Goal: Information Seeking & Learning: Learn about a topic

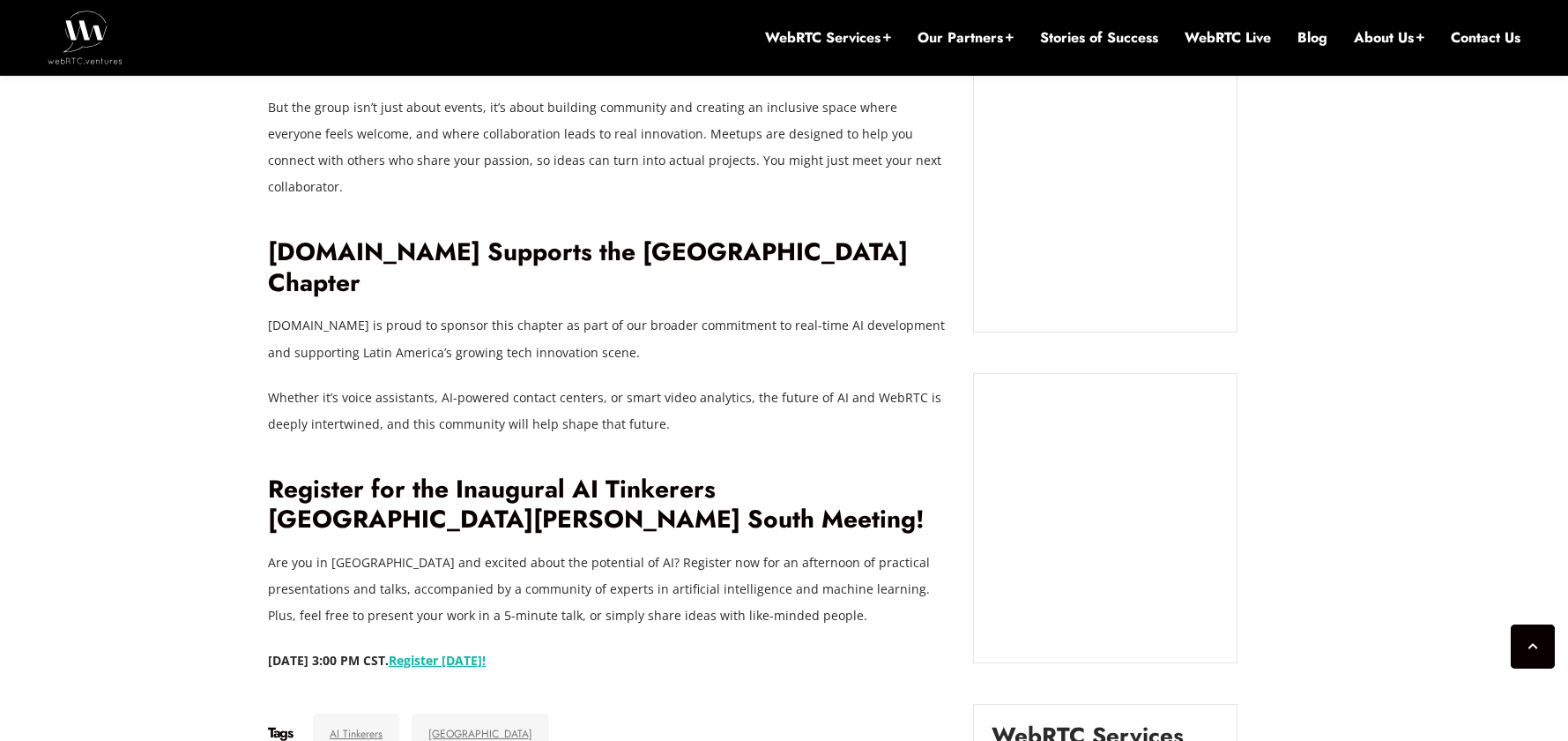
click at [1326, 46] on ul "WebRTC Services Assess Build Integrate Test Manage Video Call Starter Kit Combi…" at bounding box center [1143, 37] width 756 height 75
click at [1318, 42] on link "Blog" at bounding box center [1312, 37] width 30 height 20
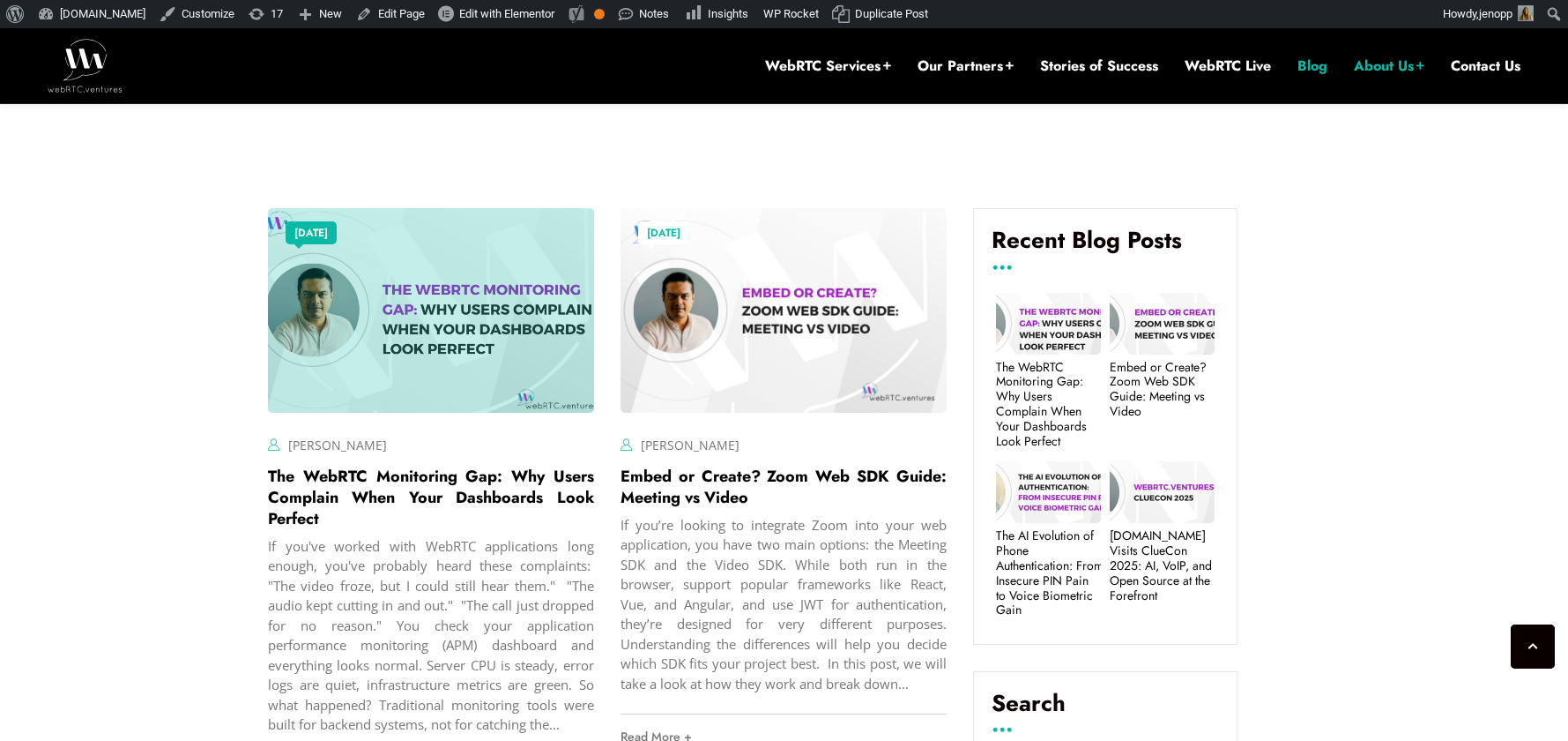
scroll to position [585, 0]
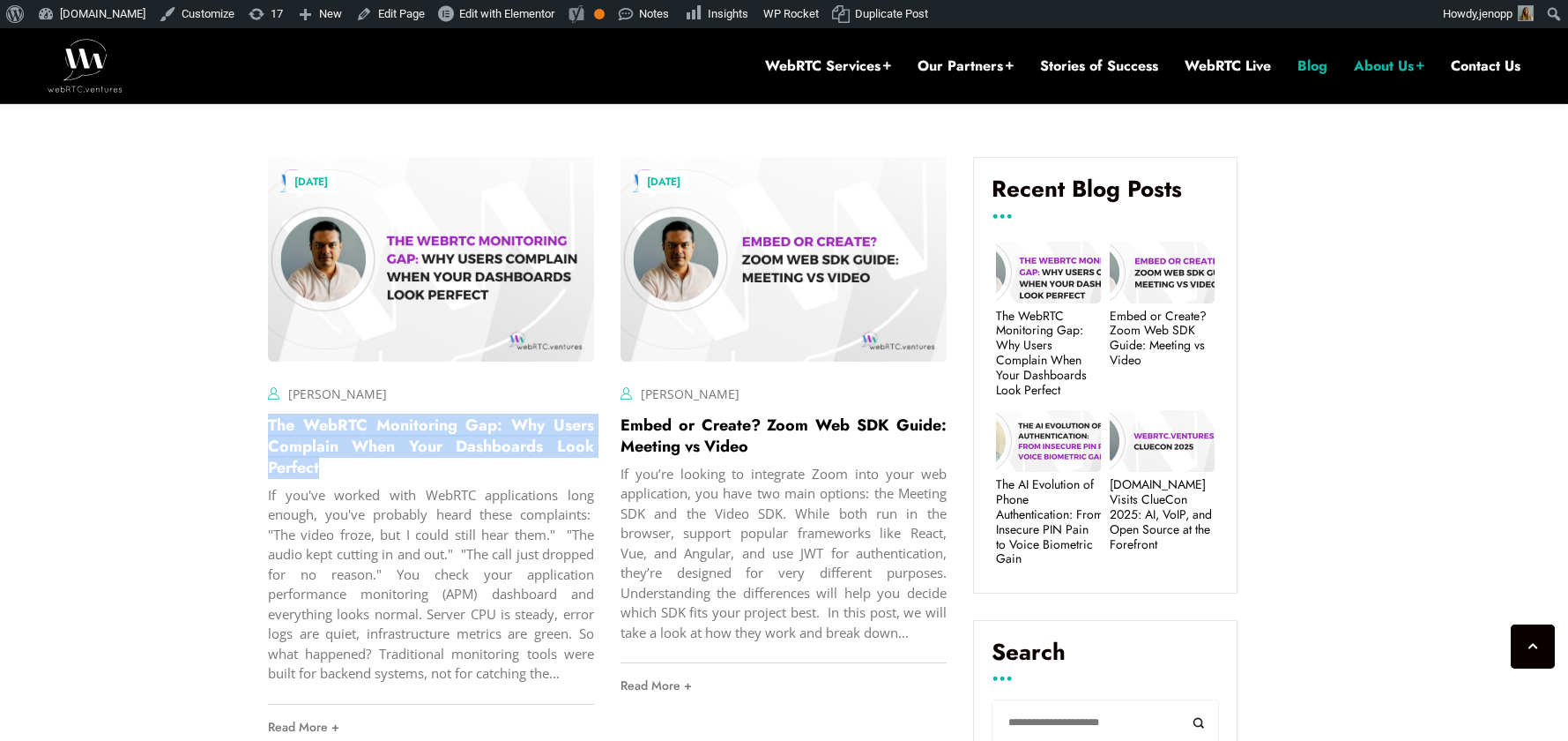
drag, startPoint x: 354, startPoint y: 471, endPoint x: 261, endPoint y: 432, distance: 100.8
click at [261, 432] on div "August 20, 2025 Hector Zelaya Comments Off on The WebRTC Monitoring Gap: Why Us…" at bounding box center [431, 452] width 353 height 617
copy link "The WebRTC Monitoring Gap: Why Users Complain When Your Dashboards Look Perfect"
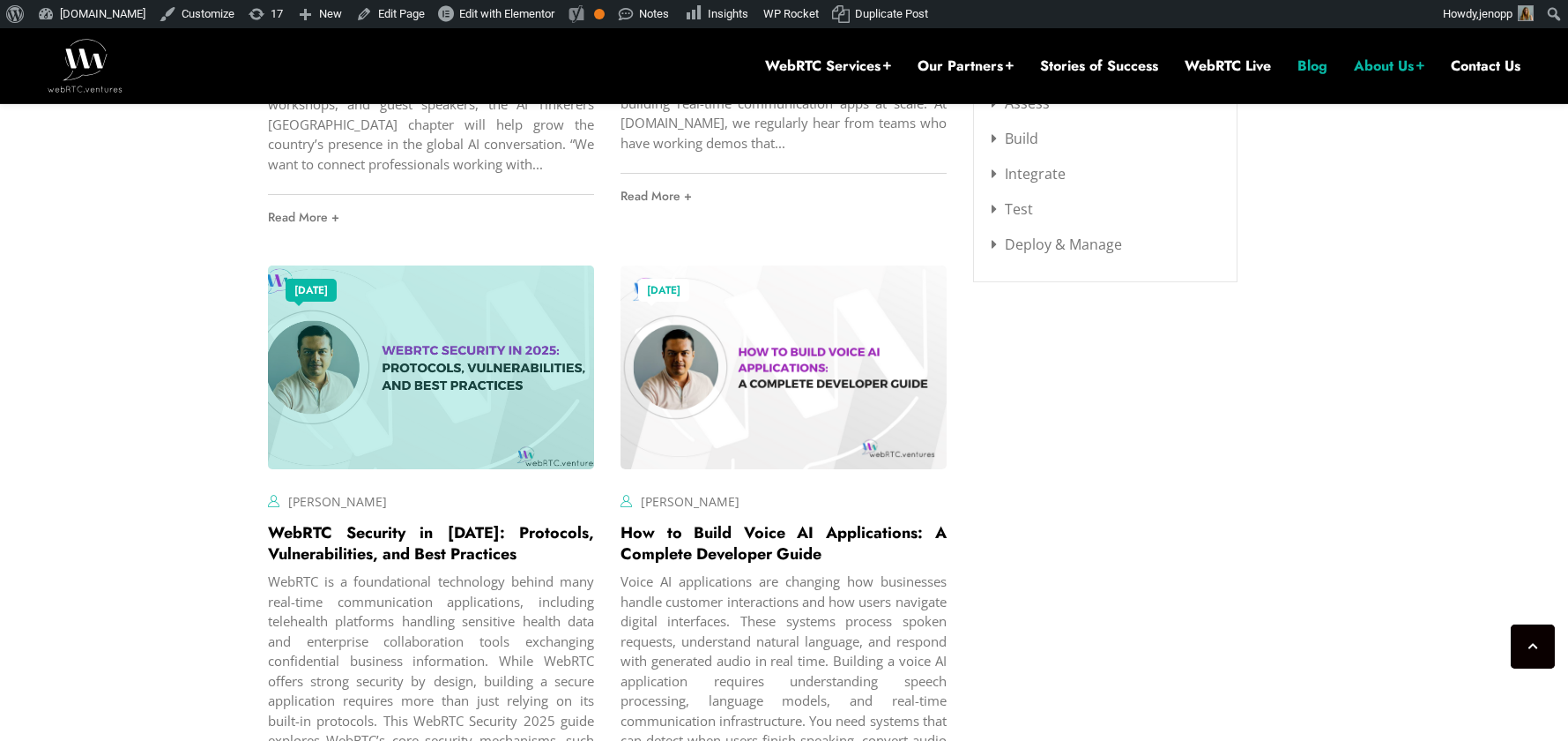
scroll to position [2381, 0]
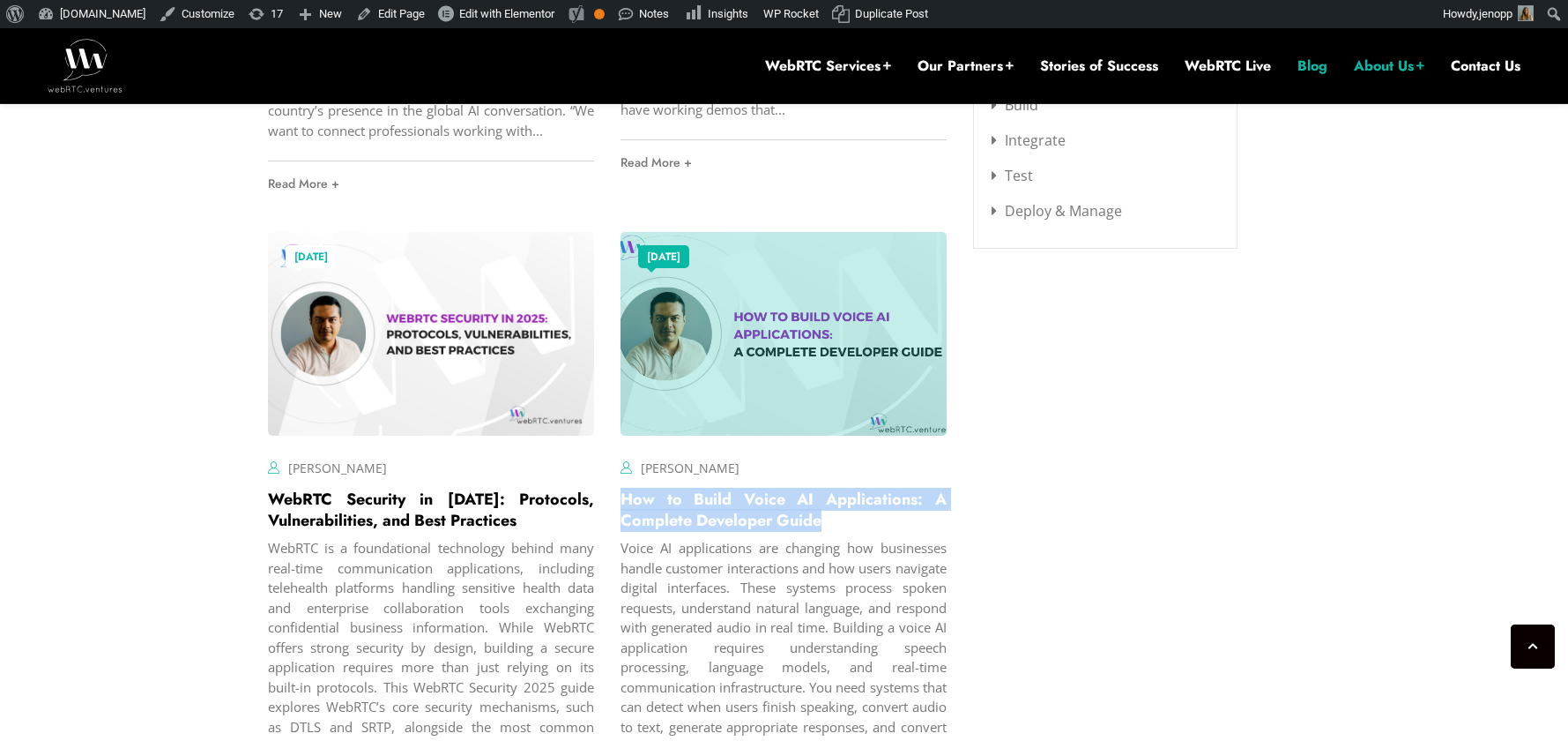
drag, startPoint x: 884, startPoint y: 500, endPoint x: 623, endPoint y: 484, distance: 261.5
click at [623, 489] on h2 "How to Build Voice AI Applications: A Complete Developer Guide" at bounding box center [784, 510] width 326 height 42
copy link "How to Build Voice AI Applications: A Complete Developer Guide"
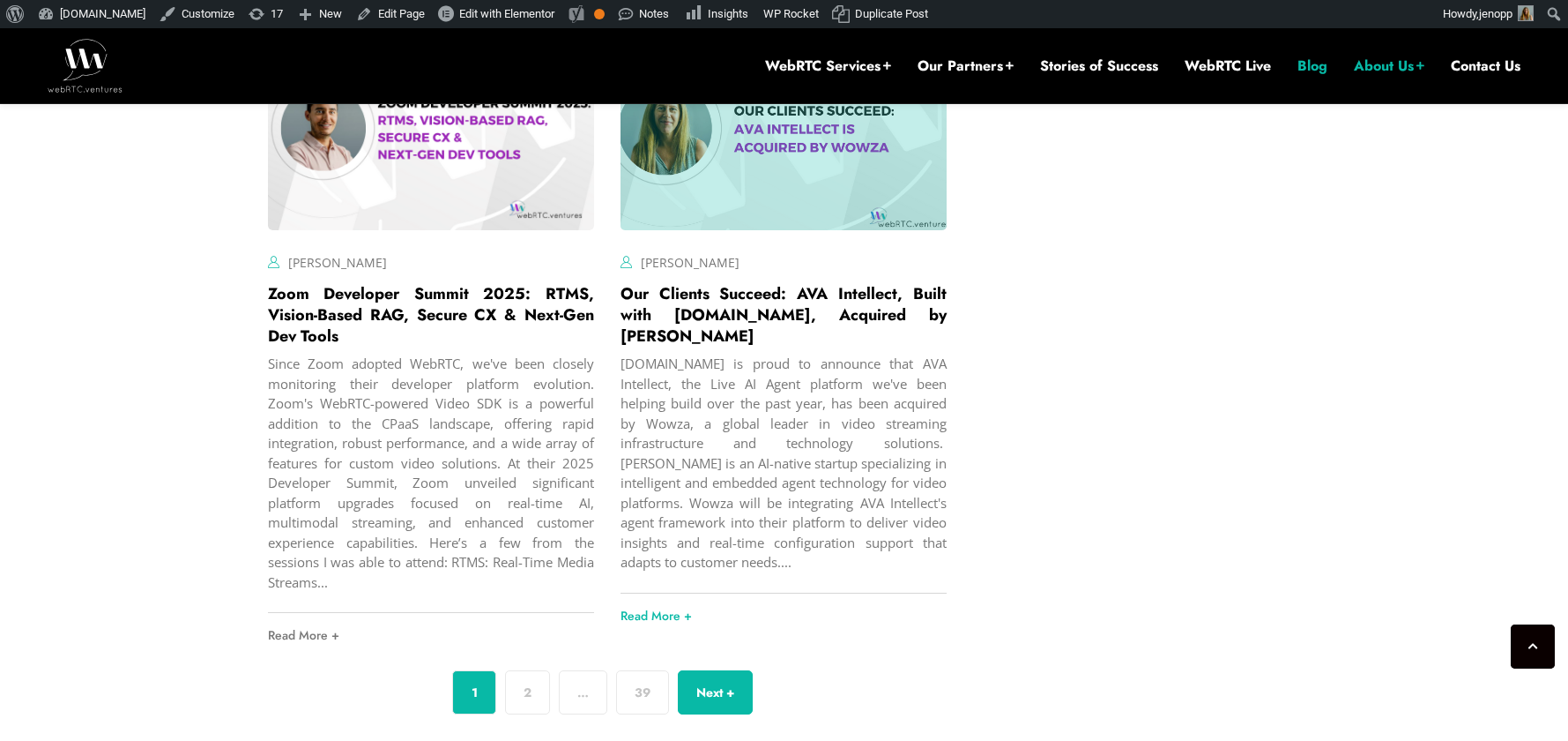
scroll to position [6387, 0]
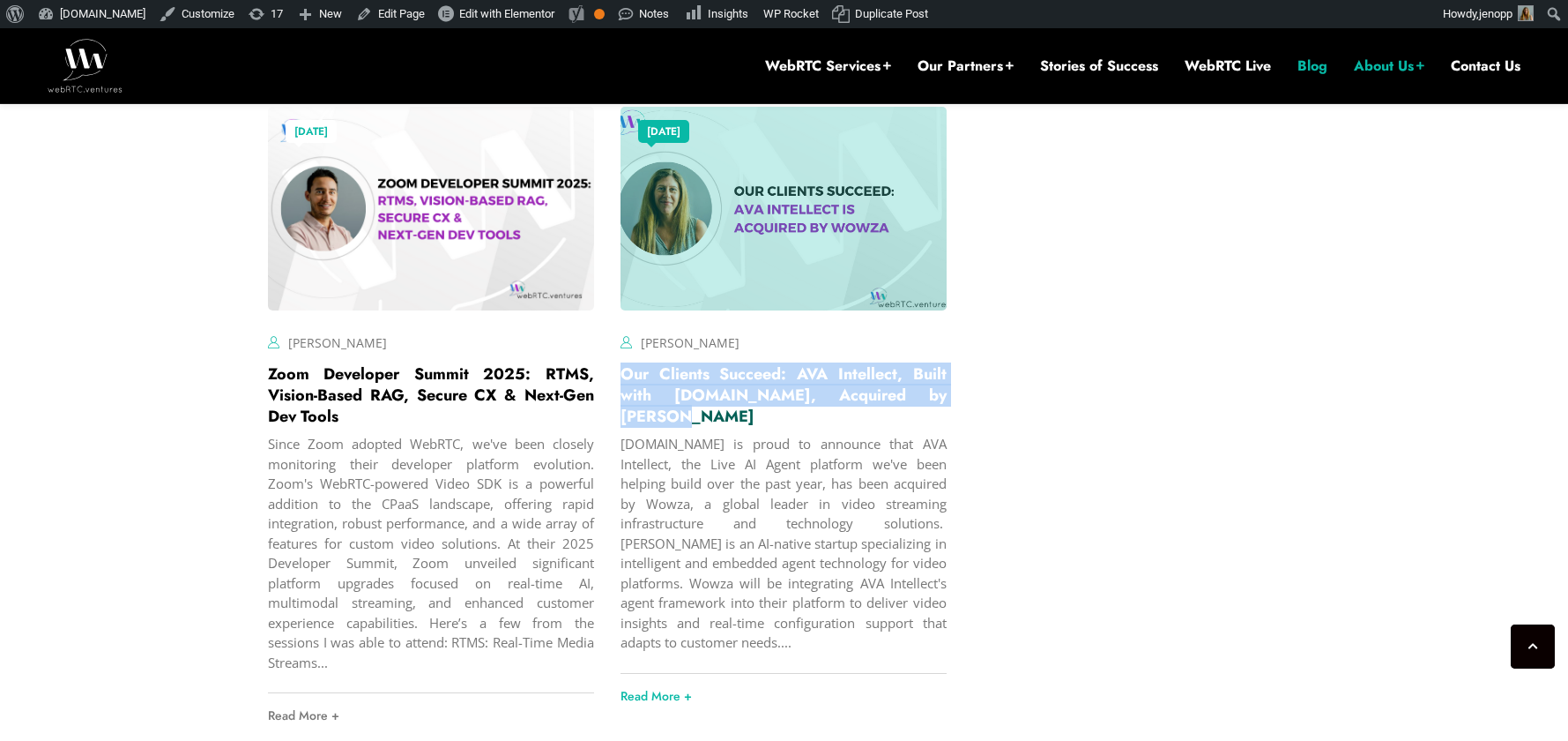
drag, startPoint x: 670, startPoint y: 414, endPoint x: 623, endPoint y: 378, distance: 59.2
click at [623, 378] on h2 "Our Clients Succeed: AVA Intellect, Built with WebRTC.ventures, Acquired by Wow…" at bounding box center [784, 395] width 326 height 63
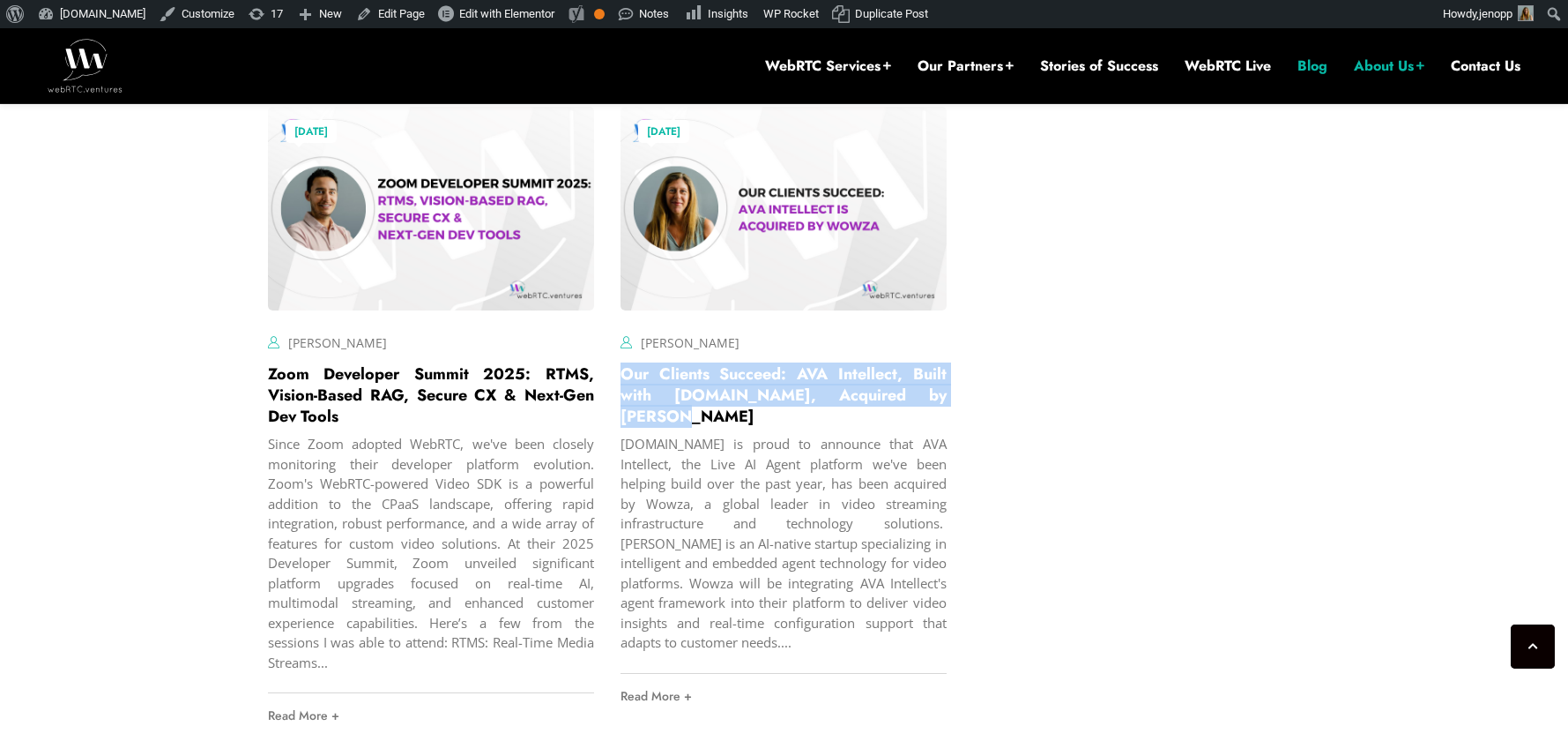
copy link "Our Clients Succeed: AVA Intellect, Built with WebRTC.ventures, Acquired by Wow…"
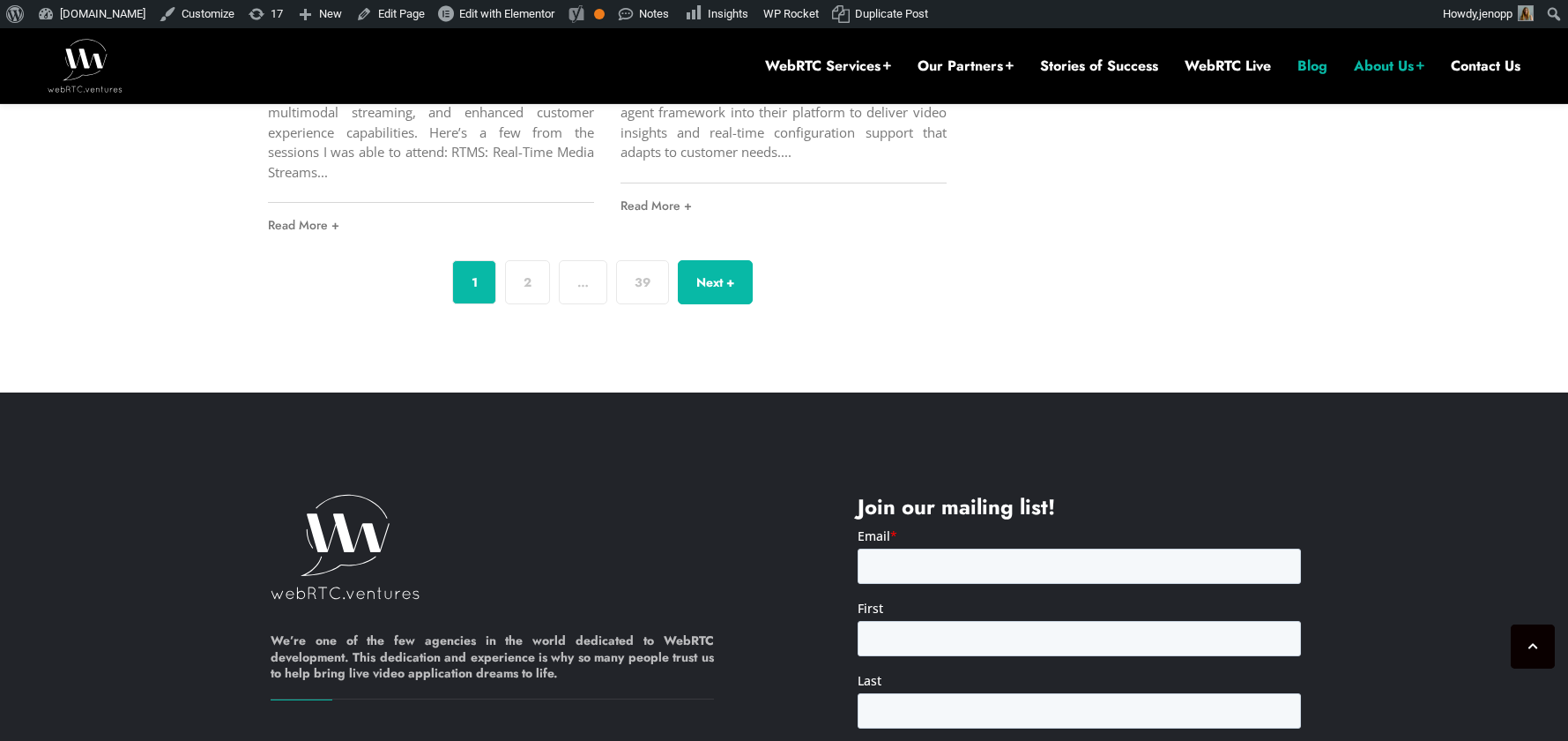
scroll to position [6944, 0]
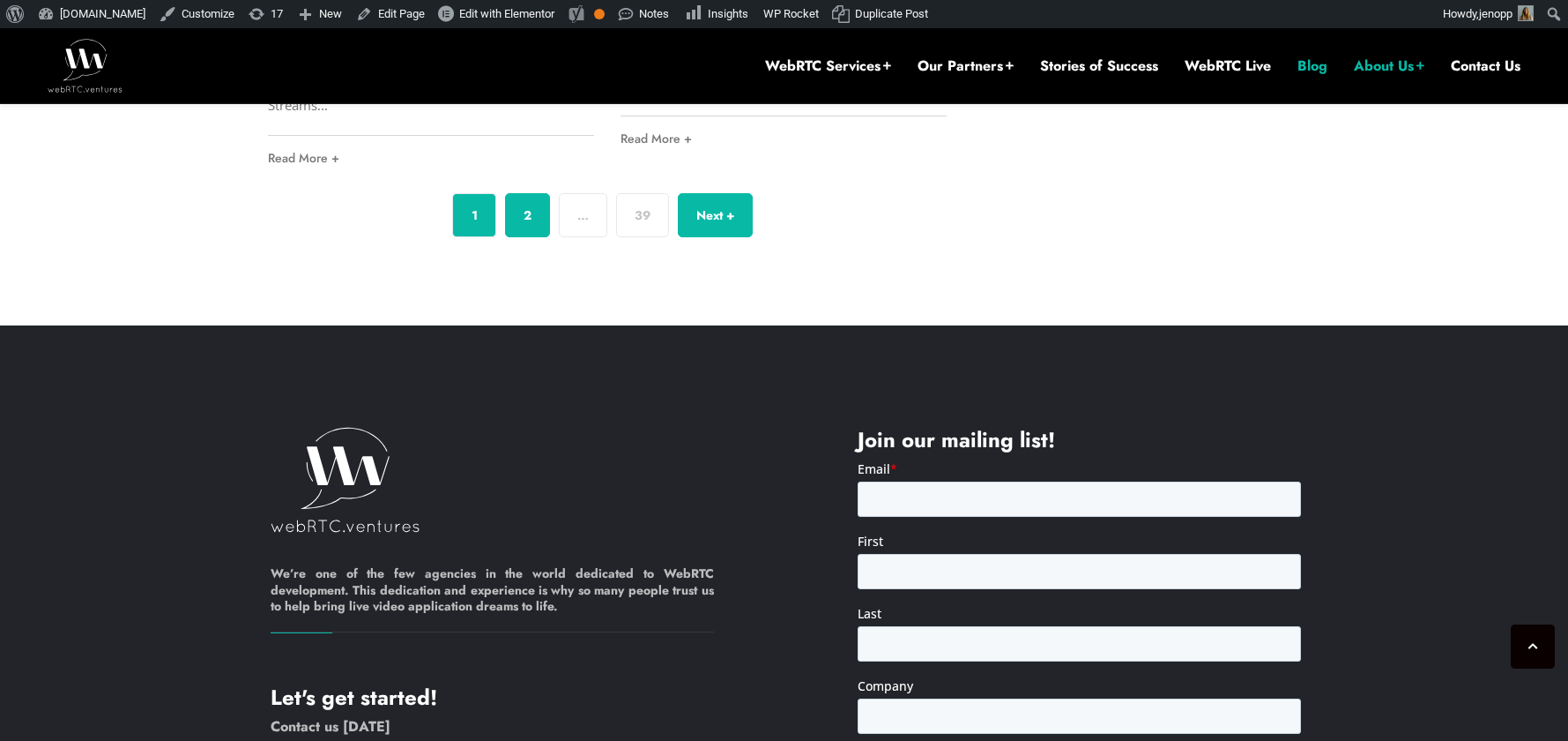
click at [532, 210] on link "2" at bounding box center [527, 215] width 45 height 44
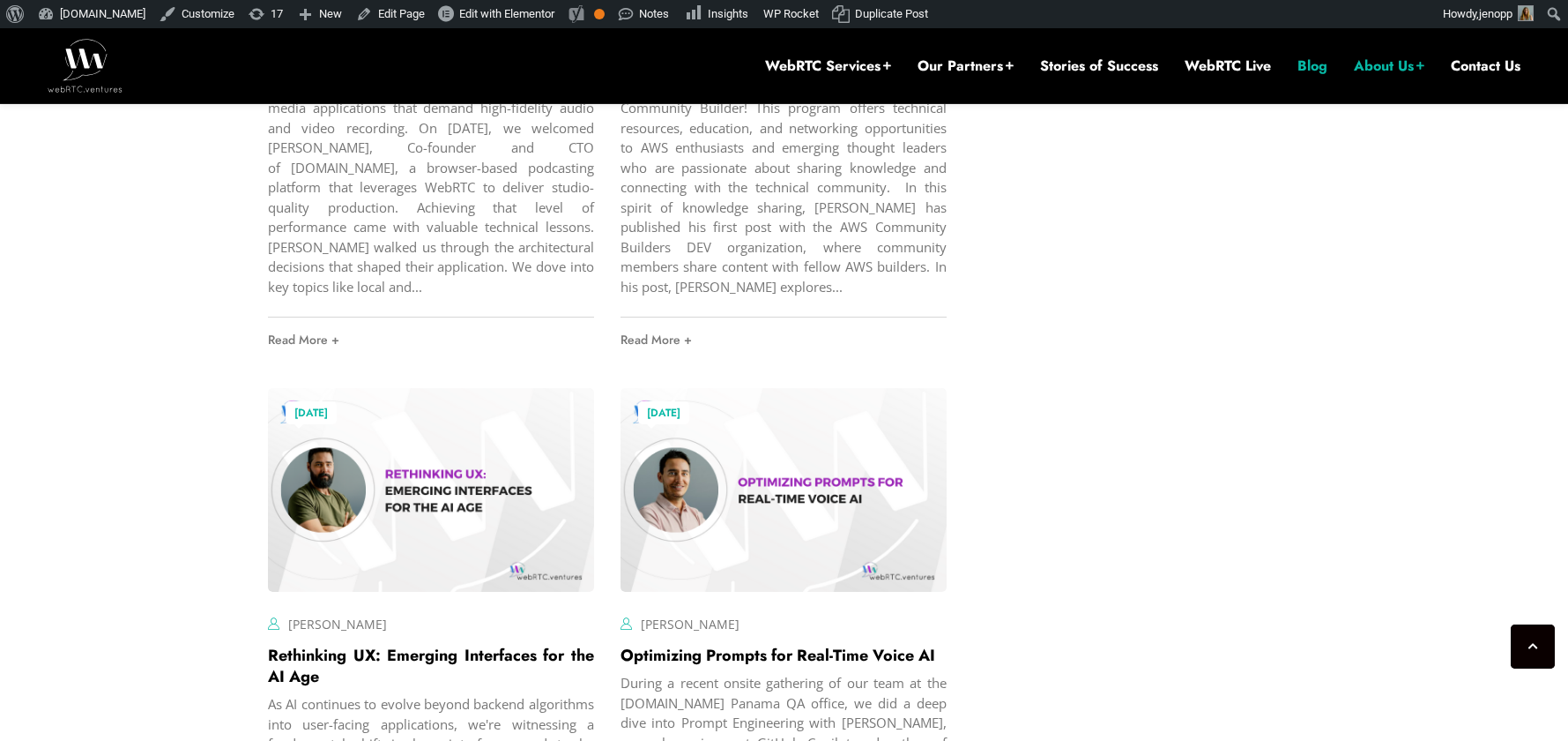
scroll to position [5547, 0]
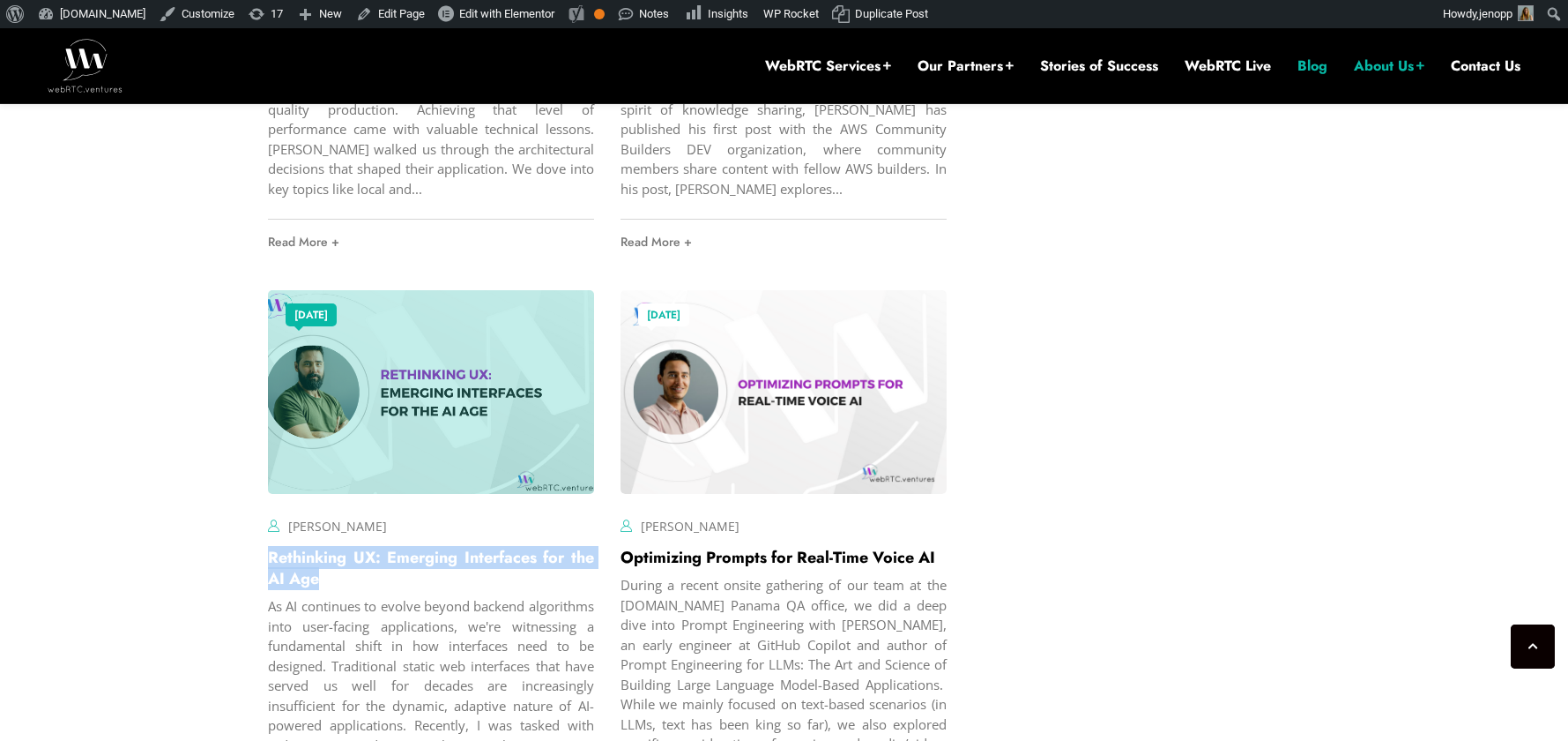
drag, startPoint x: 328, startPoint y: 579, endPoint x: 270, endPoint y: 558, distance: 61.7
click at [270, 558] on h2 "Rethinking UX: Emerging Interfaces for the AI Age" at bounding box center [431, 567] width 326 height 42
copy link "Rethinking UX: Emerging Interfaces for the AI Age"
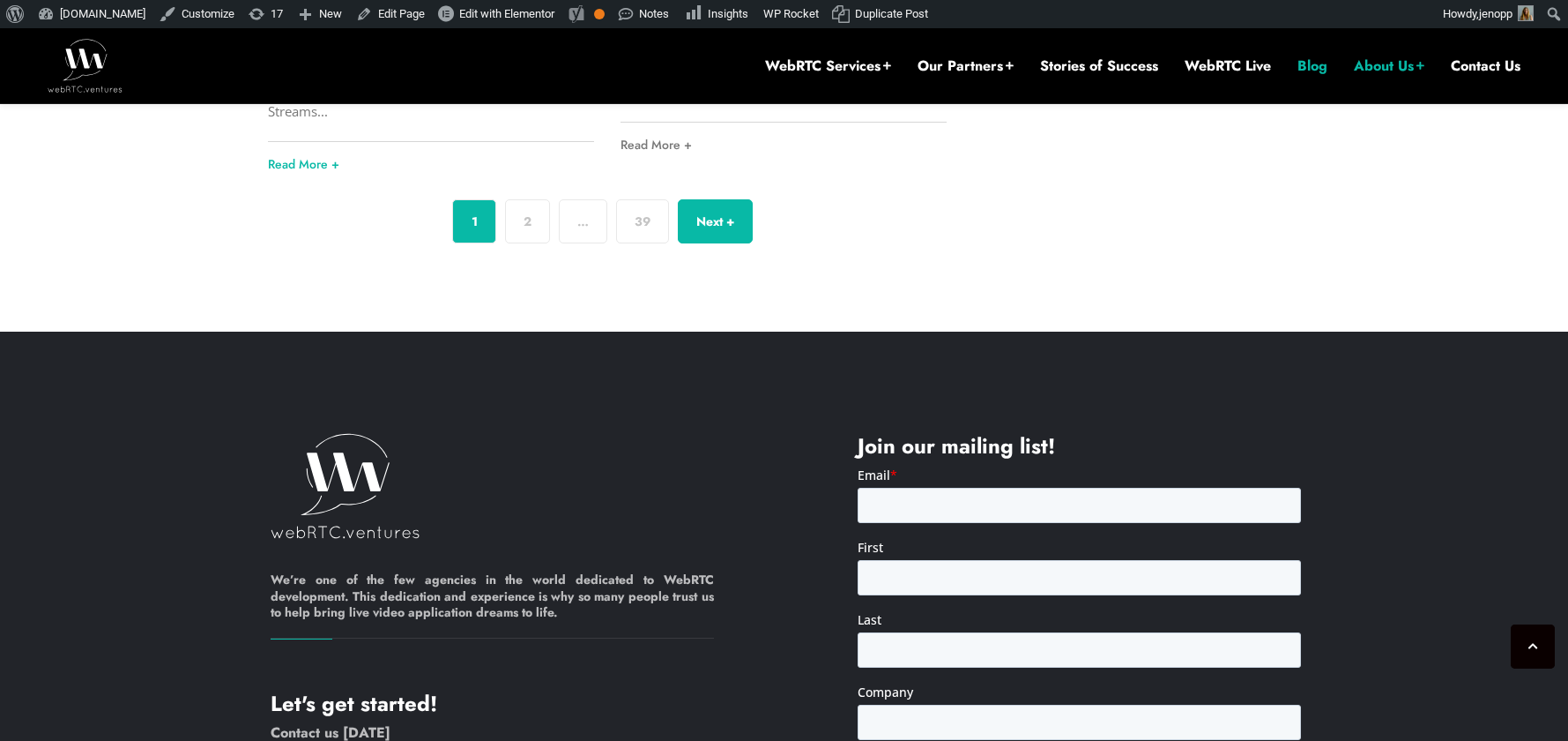
scroll to position [5802, 0]
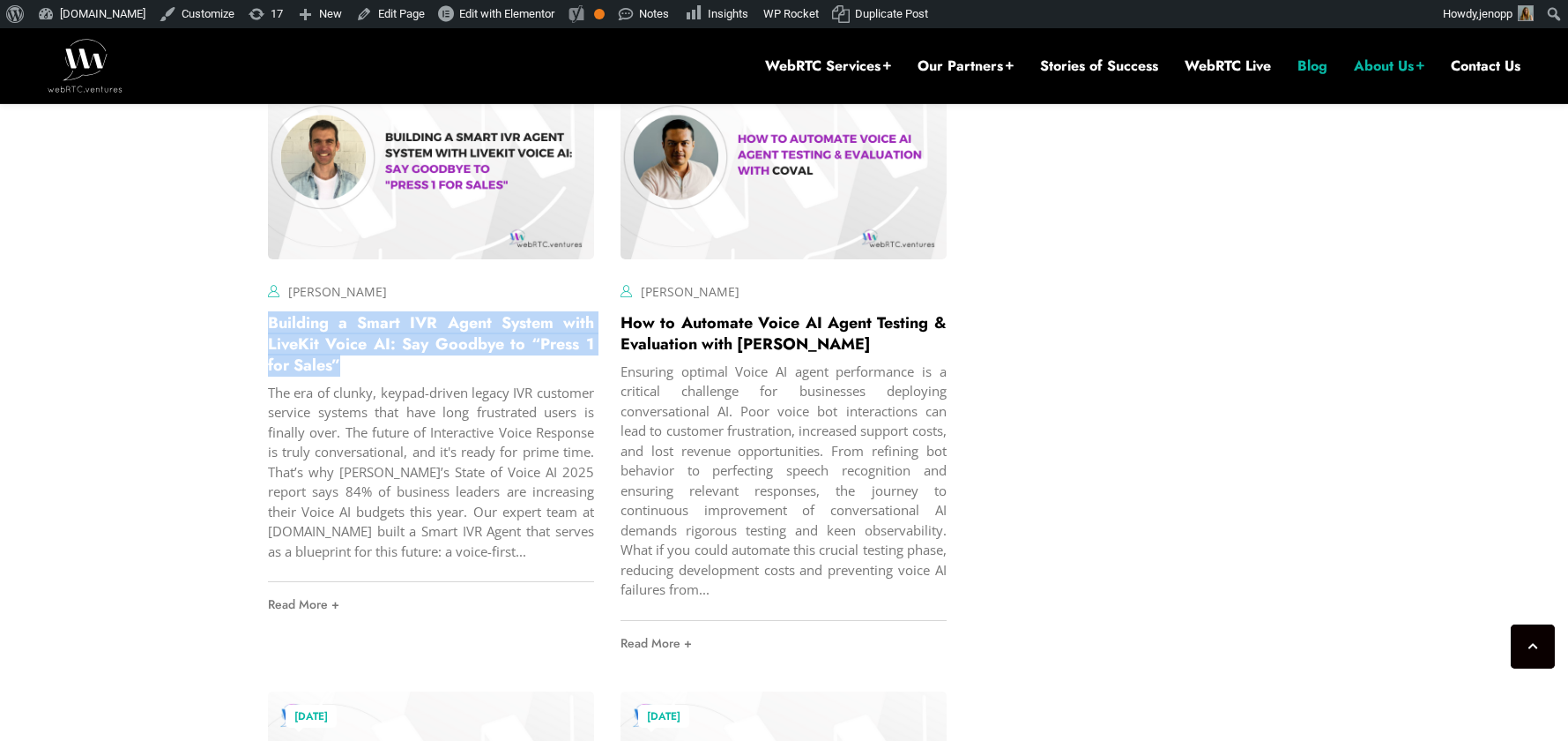
drag, startPoint x: 340, startPoint y: 365, endPoint x: 257, endPoint y: 330, distance: 90.1
click at [257, 330] on div "July 3, 2025 Lucas Schnöller Comments Off on Building a Smart IVR Agent System …" at bounding box center [431, 359] width 353 height 636
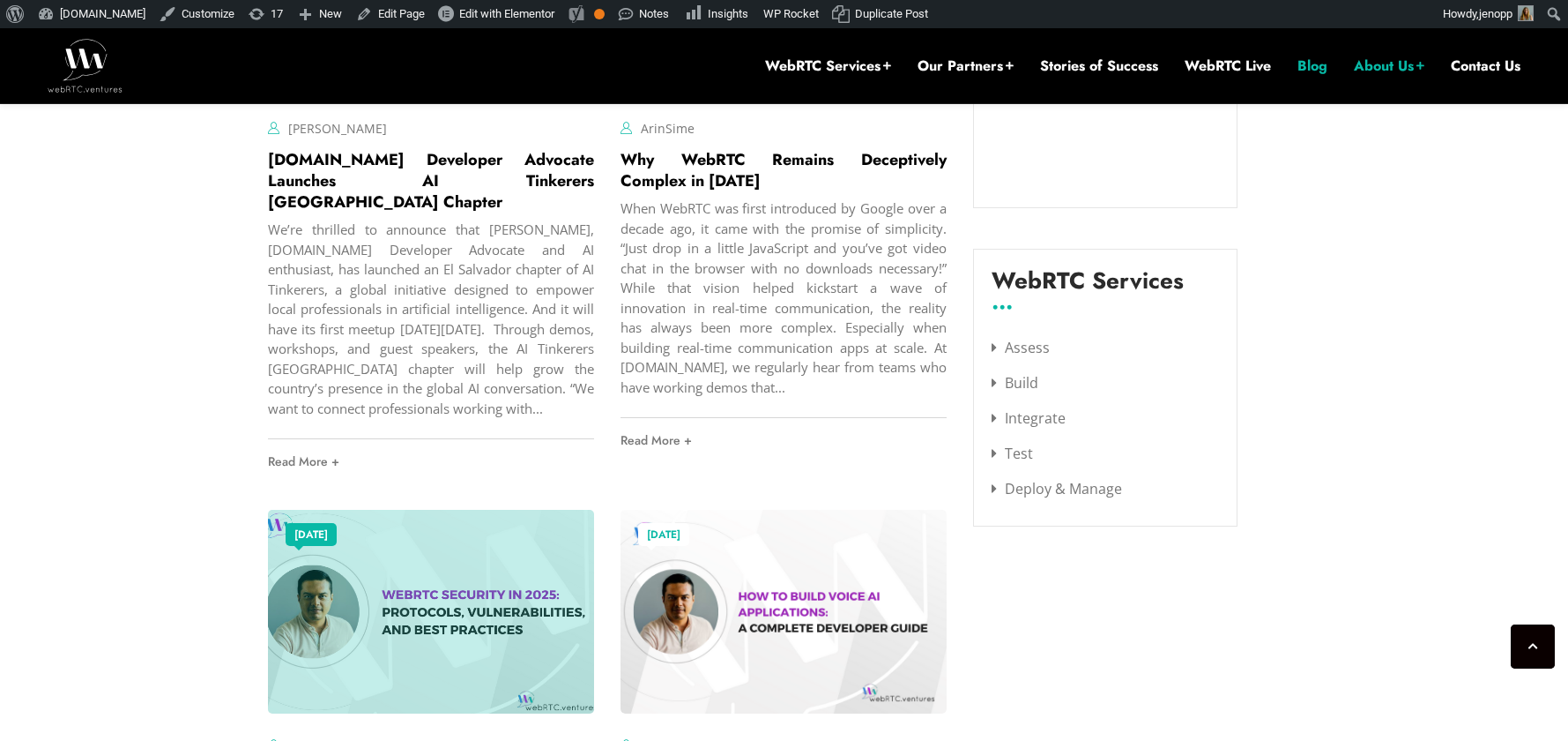
scroll to position [2022, 0]
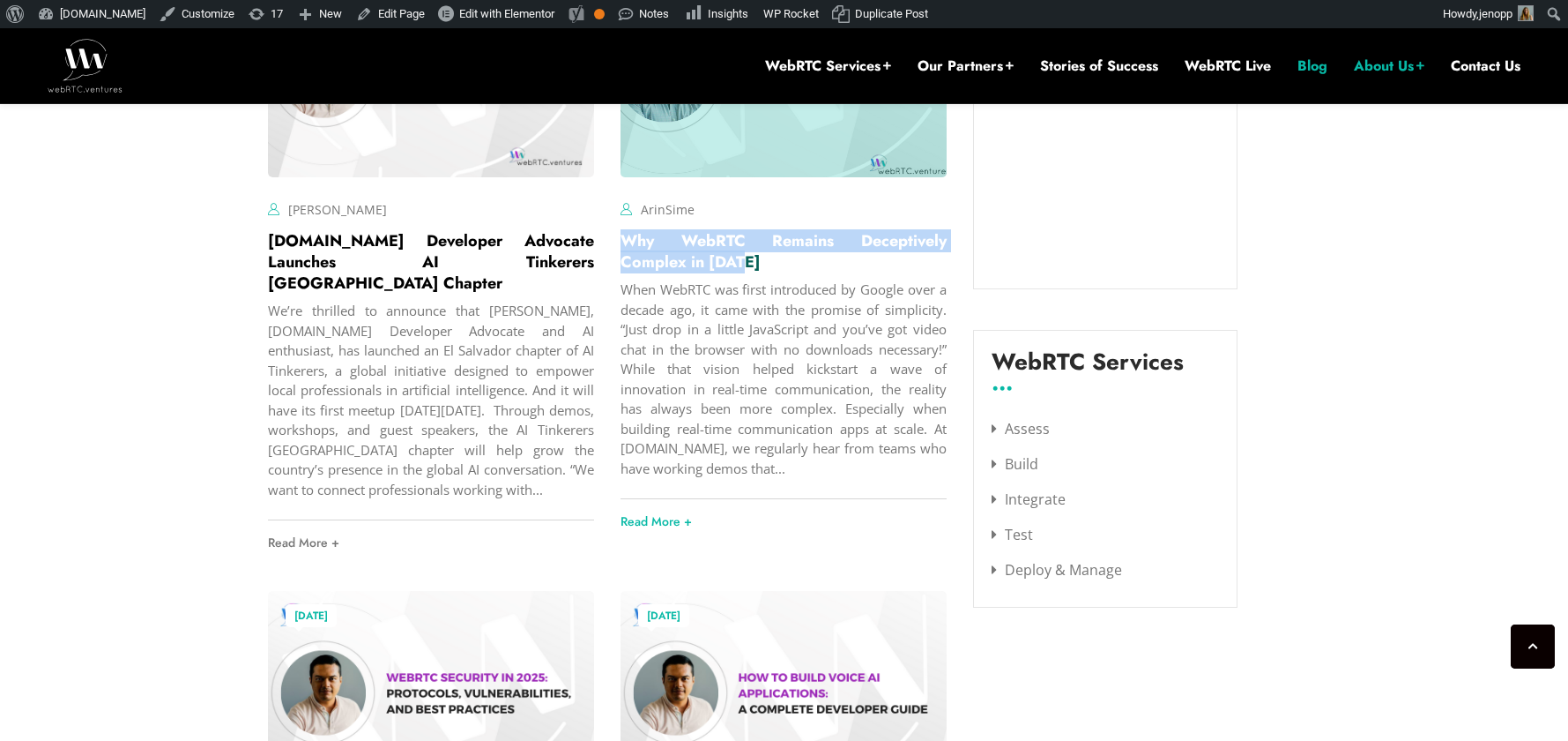
drag, startPoint x: 771, startPoint y: 266, endPoint x: 623, endPoint y: 245, distance: 149.5
click at [623, 245] on h2 "Why WebRTC Remains Deceptively Complex in 2025" at bounding box center [784, 251] width 326 height 42
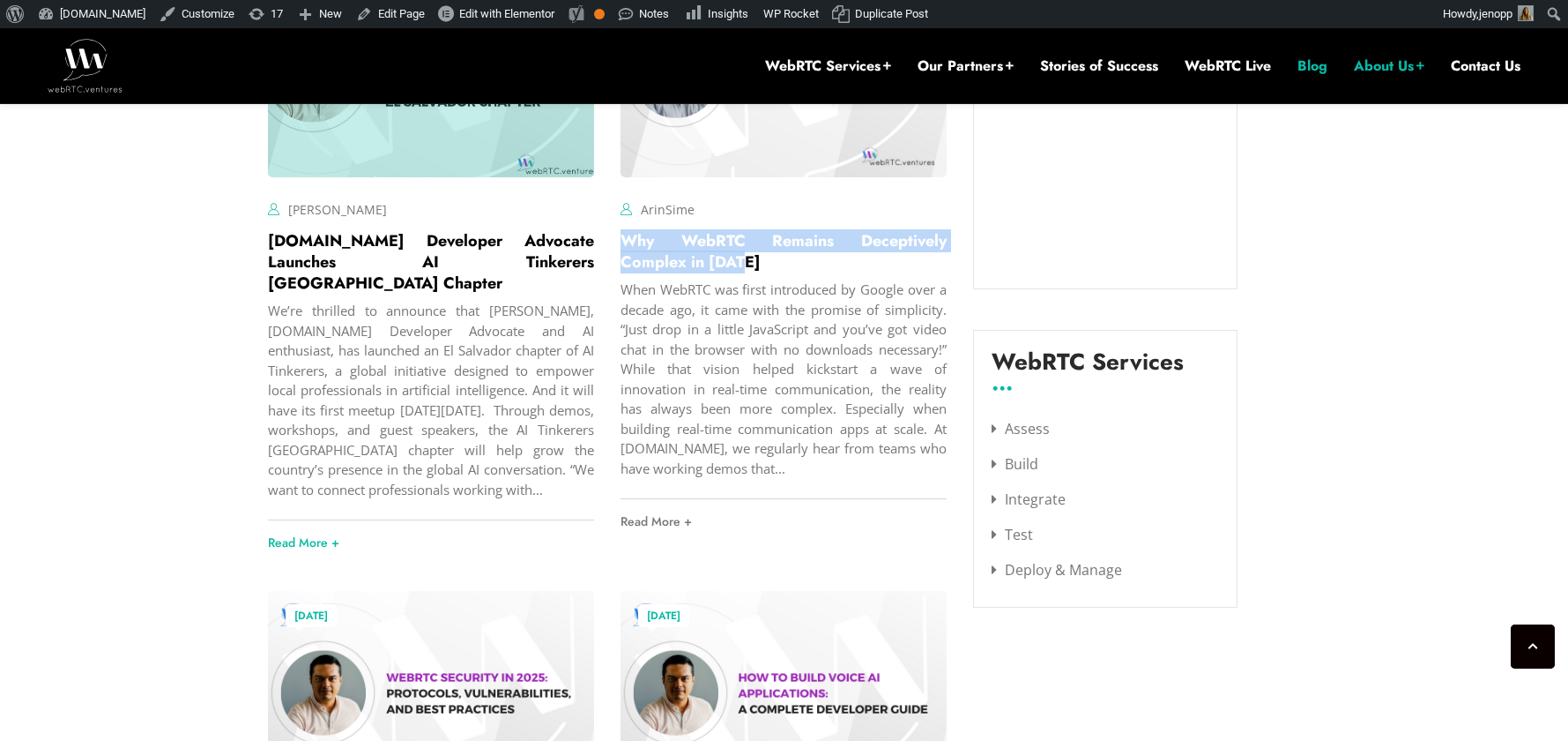
copy link "Why WebRTC Remains Deceptively Complex in 2025"
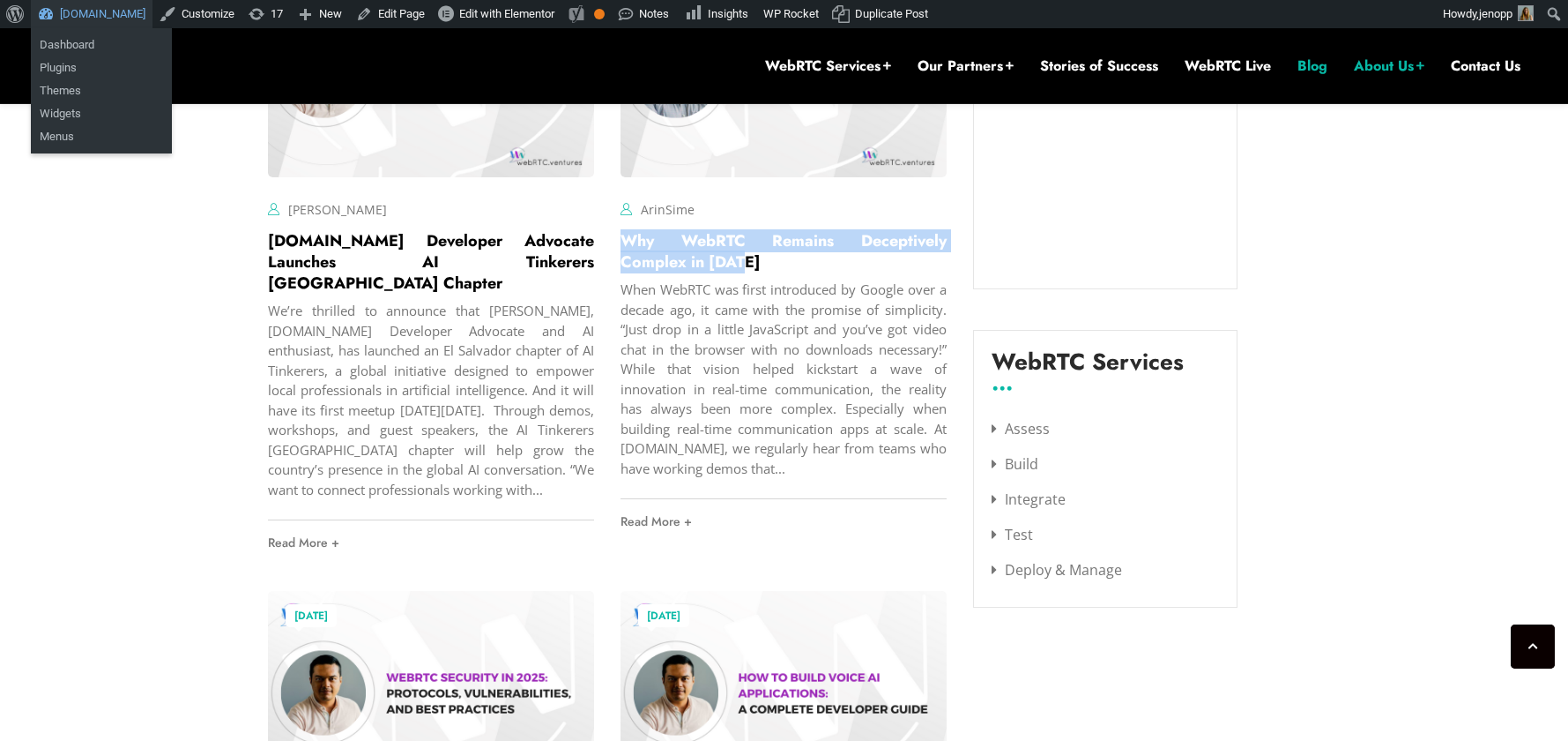
click at [100, 12] on link "[DOMAIN_NAME]" at bounding box center [91, 14] width 121 height 28
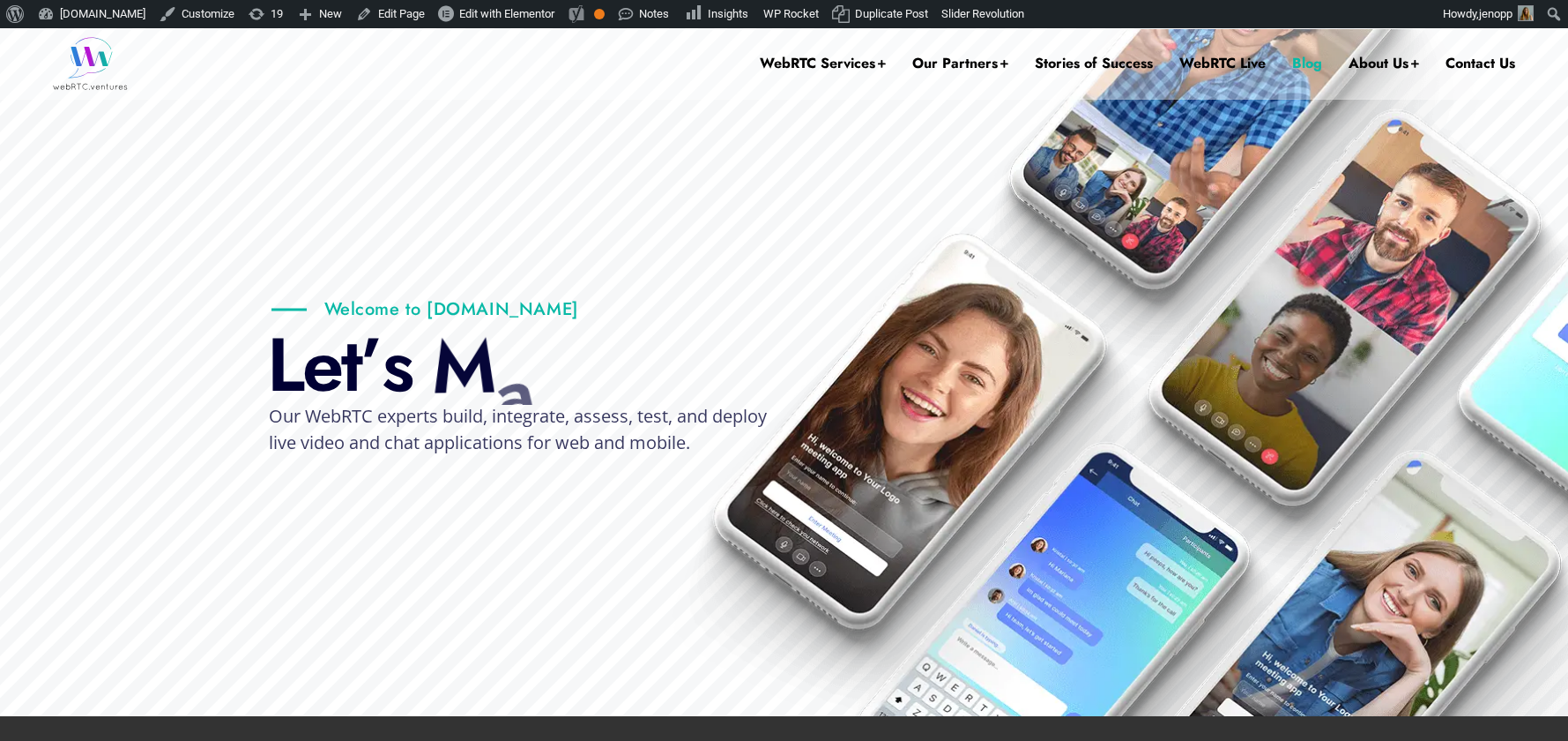
click at [1300, 60] on link "Blog" at bounding box center [1307, 63] width 30 height 71
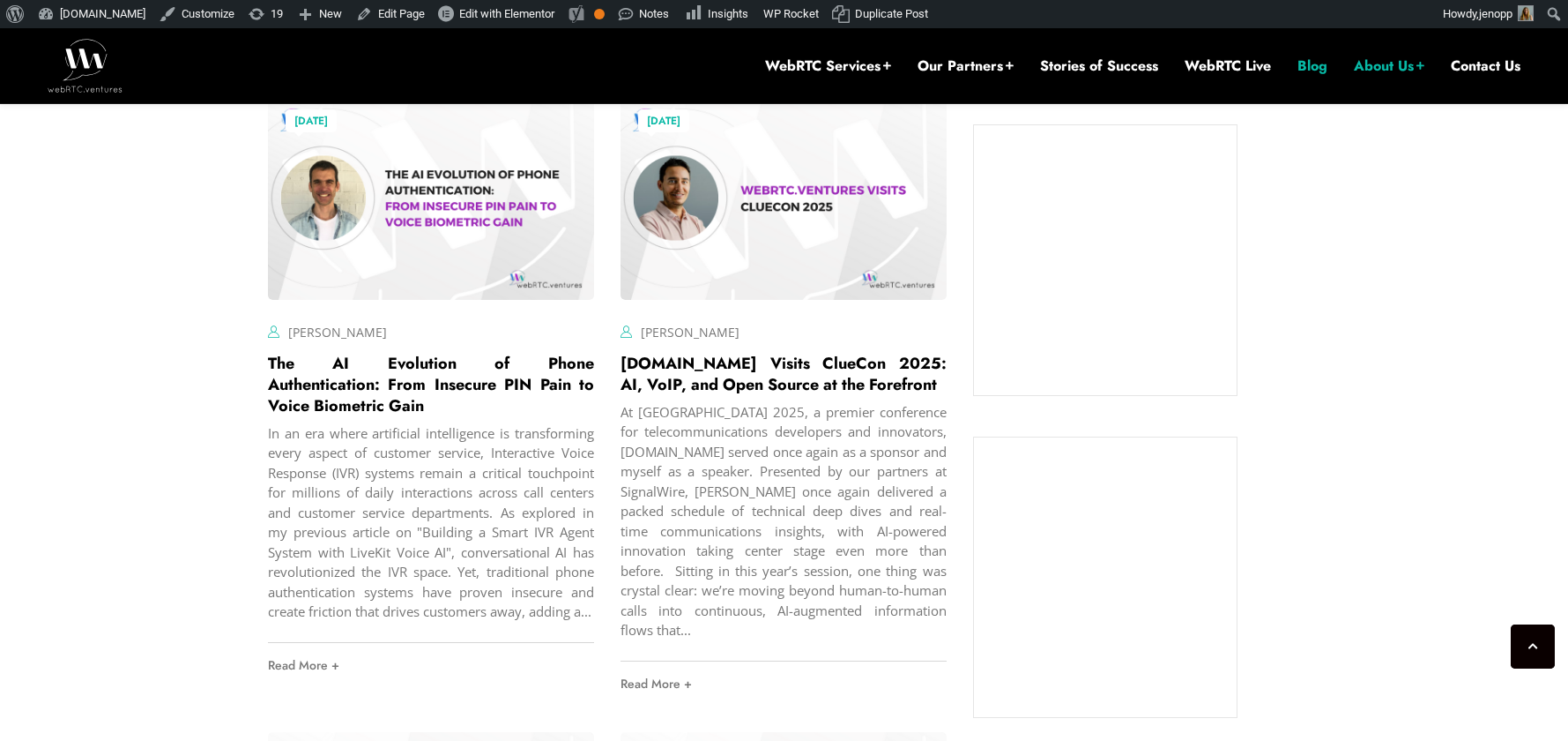
scroll to position [1265, 0]
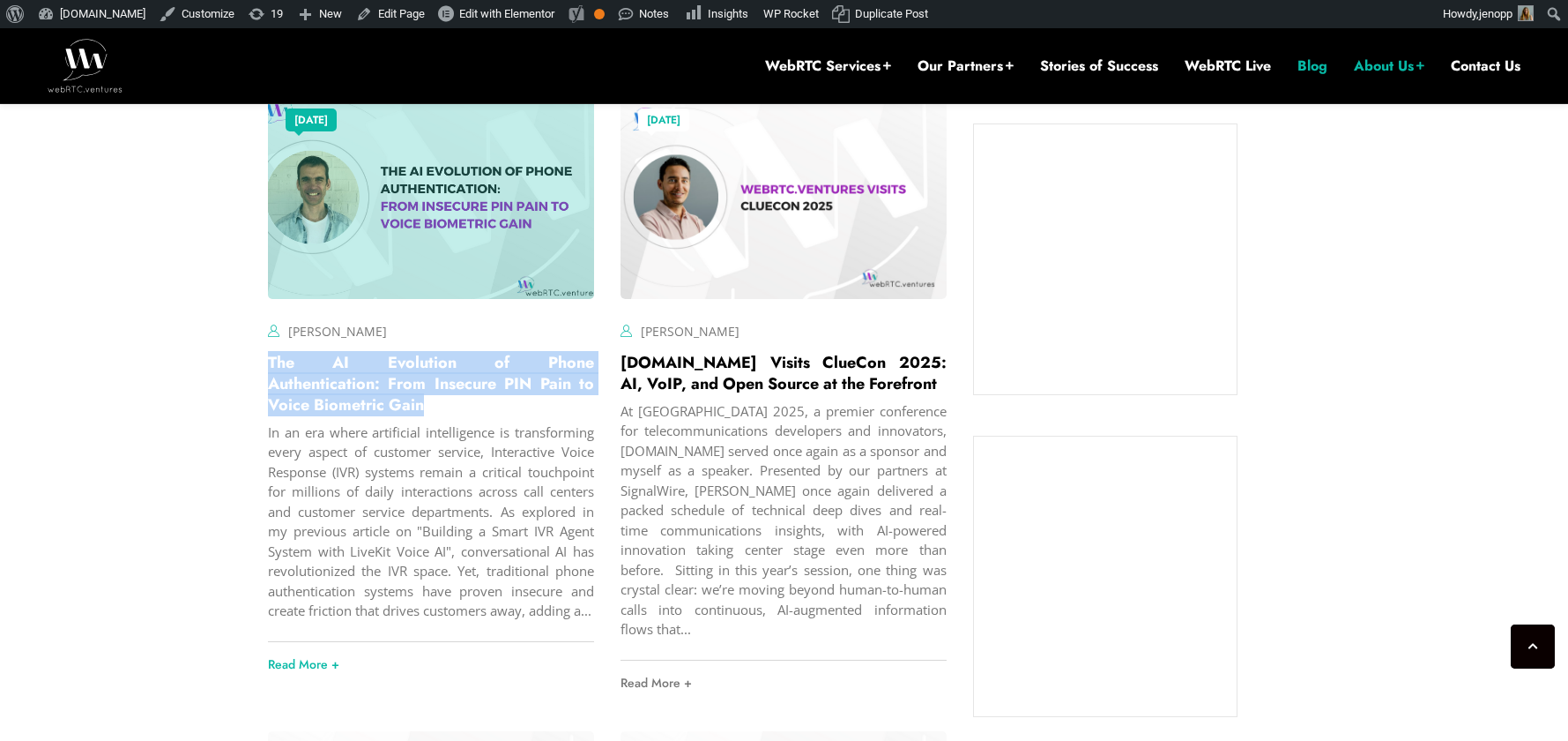
drag, startPoint x: 453, startPoint y: 411, endPoint x: 268, endPoint y: 363, distance: 191.1
click at [268, 363] on h2 "The AI Evolution of Phone Authentication: From Insecure PIN Pain to Voice Biome…" at bounding box center [431, 384] width 326 height 63
copy link "The AI Evolution of Phone Authentication: From Insecure PIN Pain to Voice Biome…"
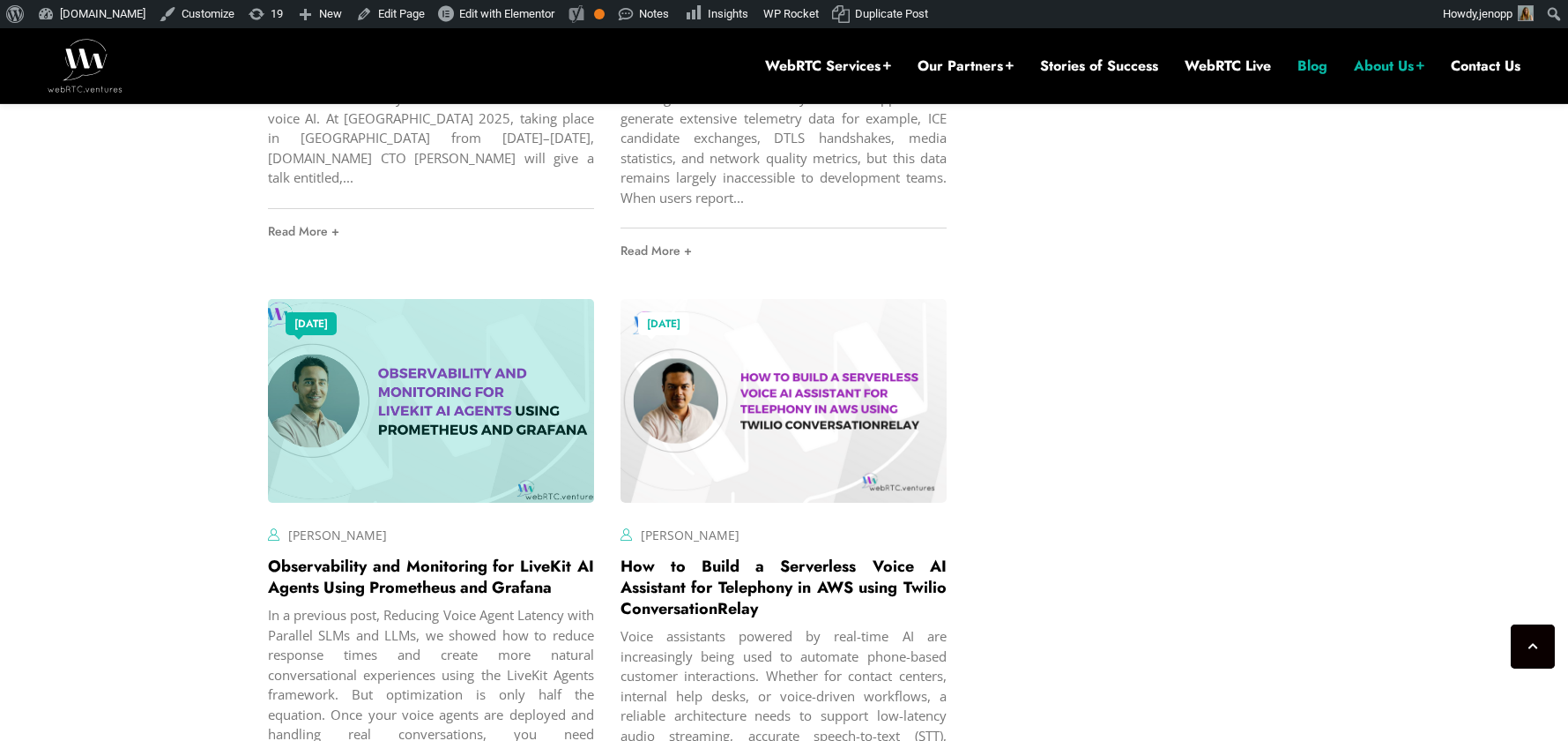
scroll to position [3929, 0]
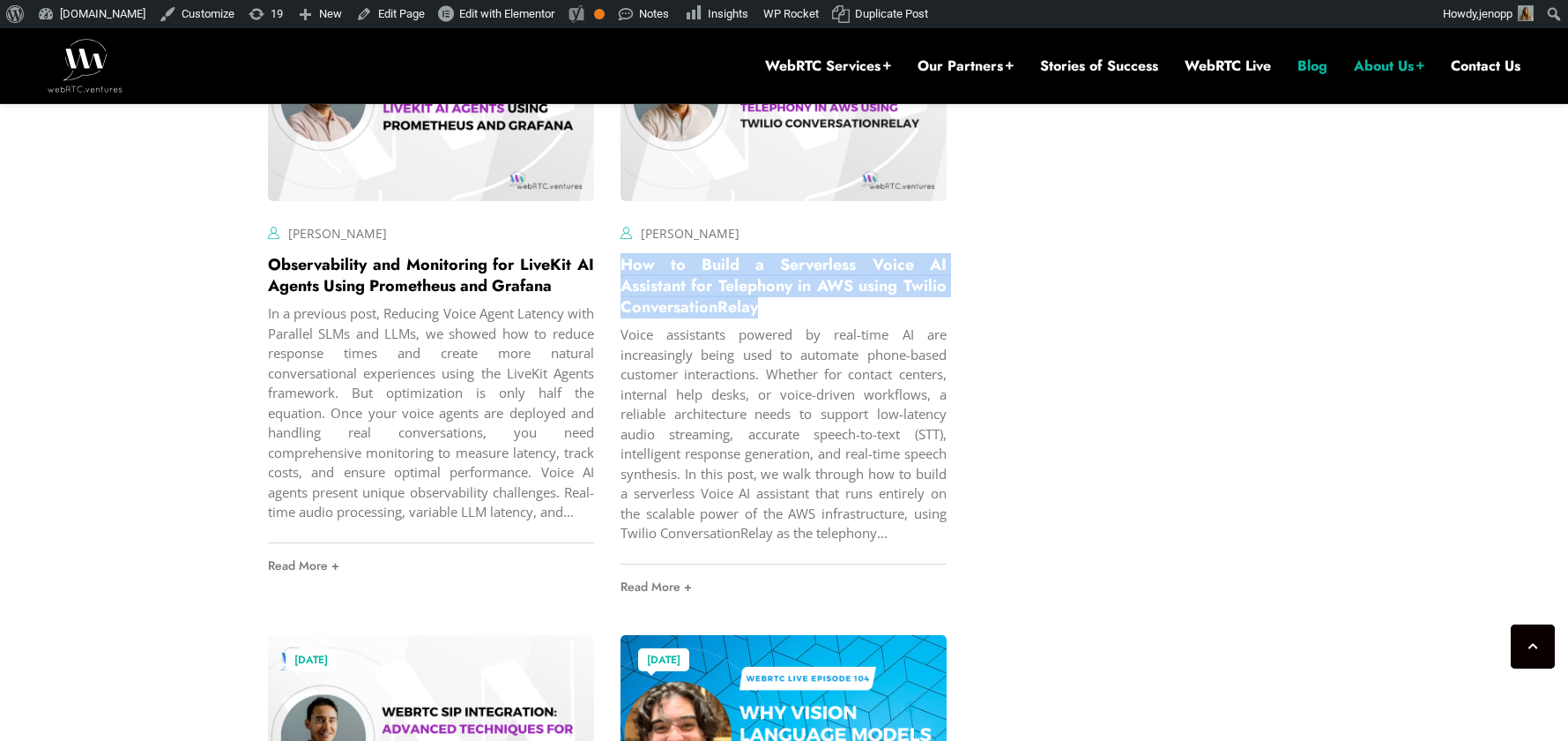
drag, startPoint x: 792, startPoint y: 296, endPoint x: 618, endPoint y: 253, distance: 179.2
click at [618, 253] on div "July 23, 2025 Hector Zelaya Comments Off on How to Build a Serverless Voice AI …" at bounding box center [784, 302] width 353 height 637
copy link "How to Build a Serverless Voice AI Assistant for Telephony in AWS using Twilio …"
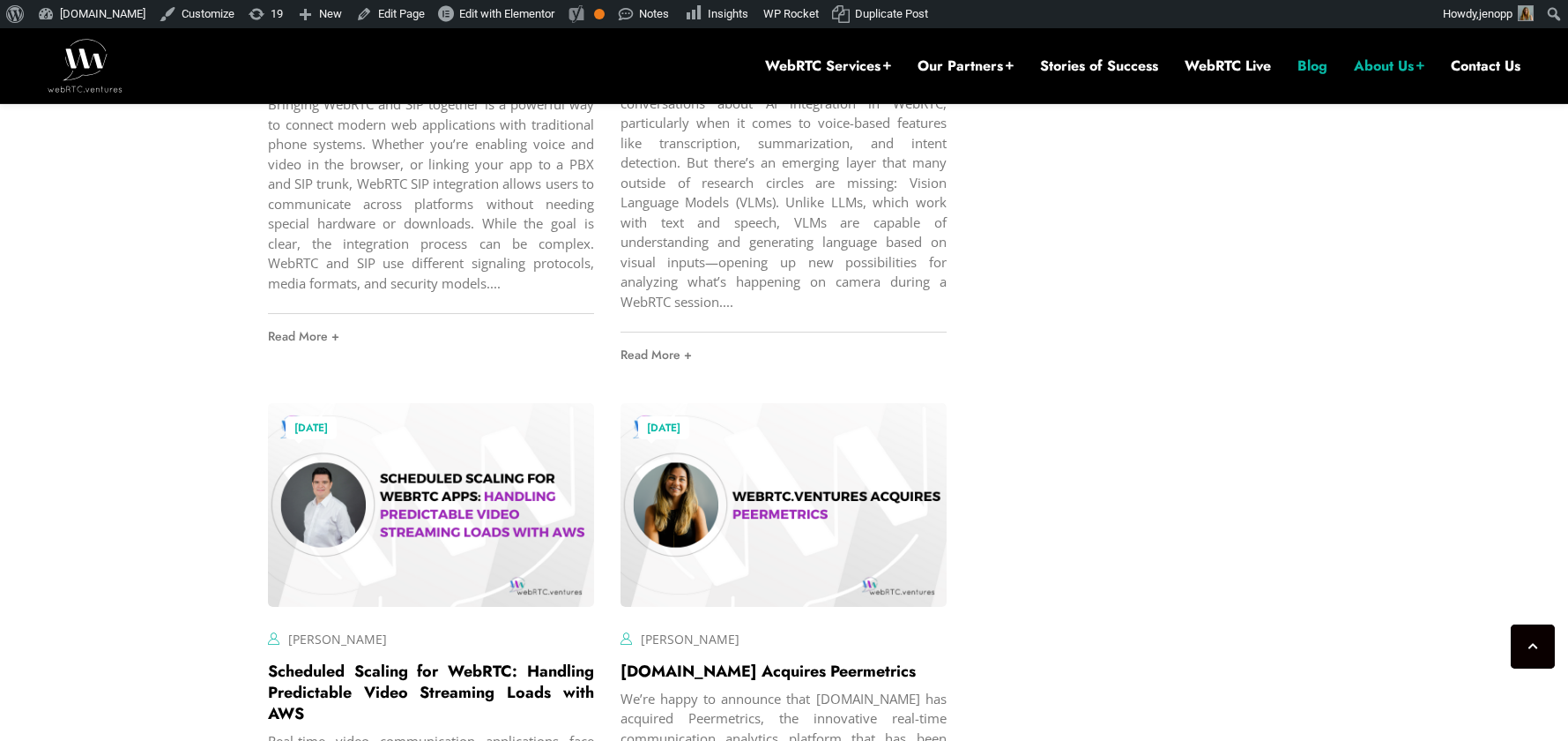
scroll to position [4796, 0]
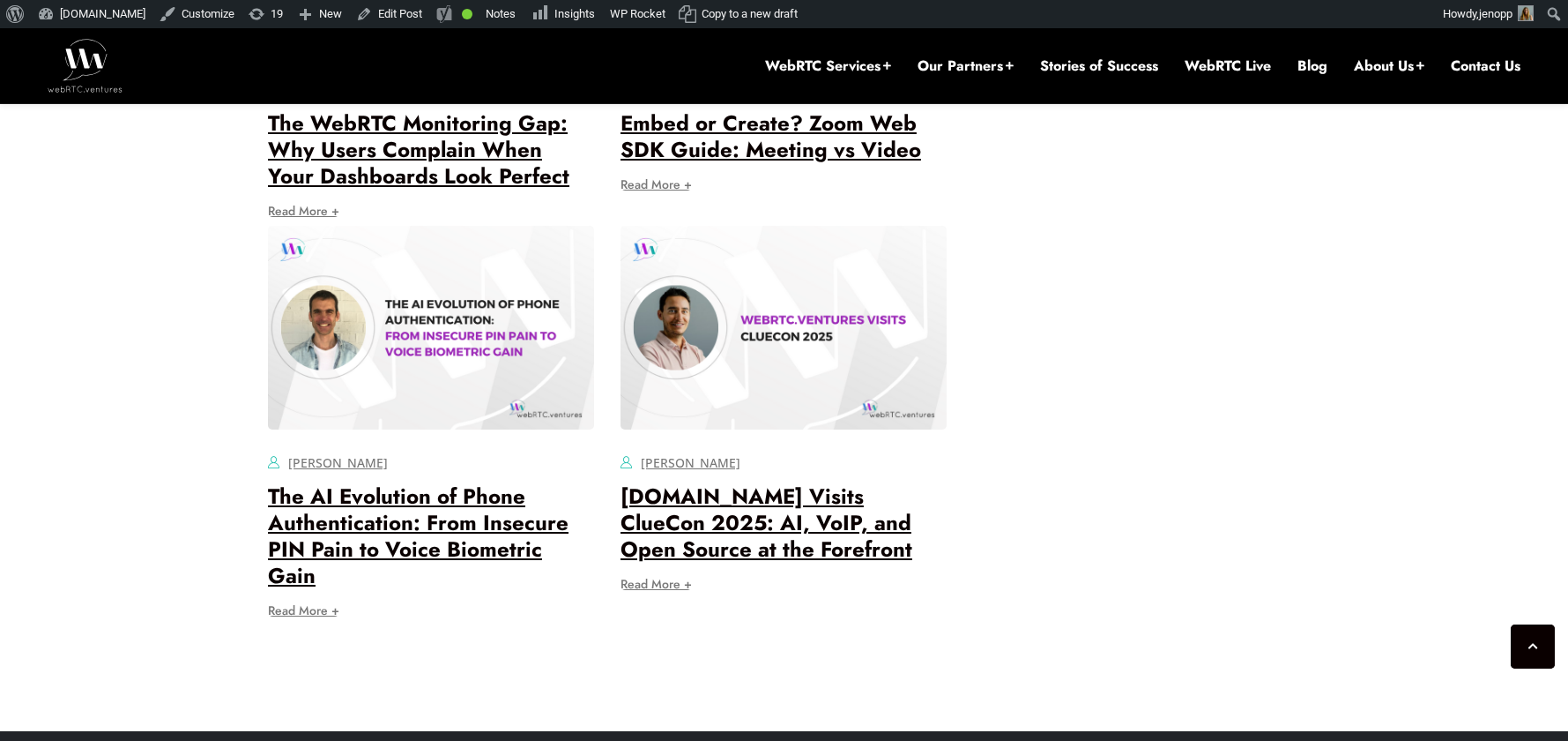
scroll to position [10353, 0]
